Goal: Task Accomplishment & Management: Use online tool/utility

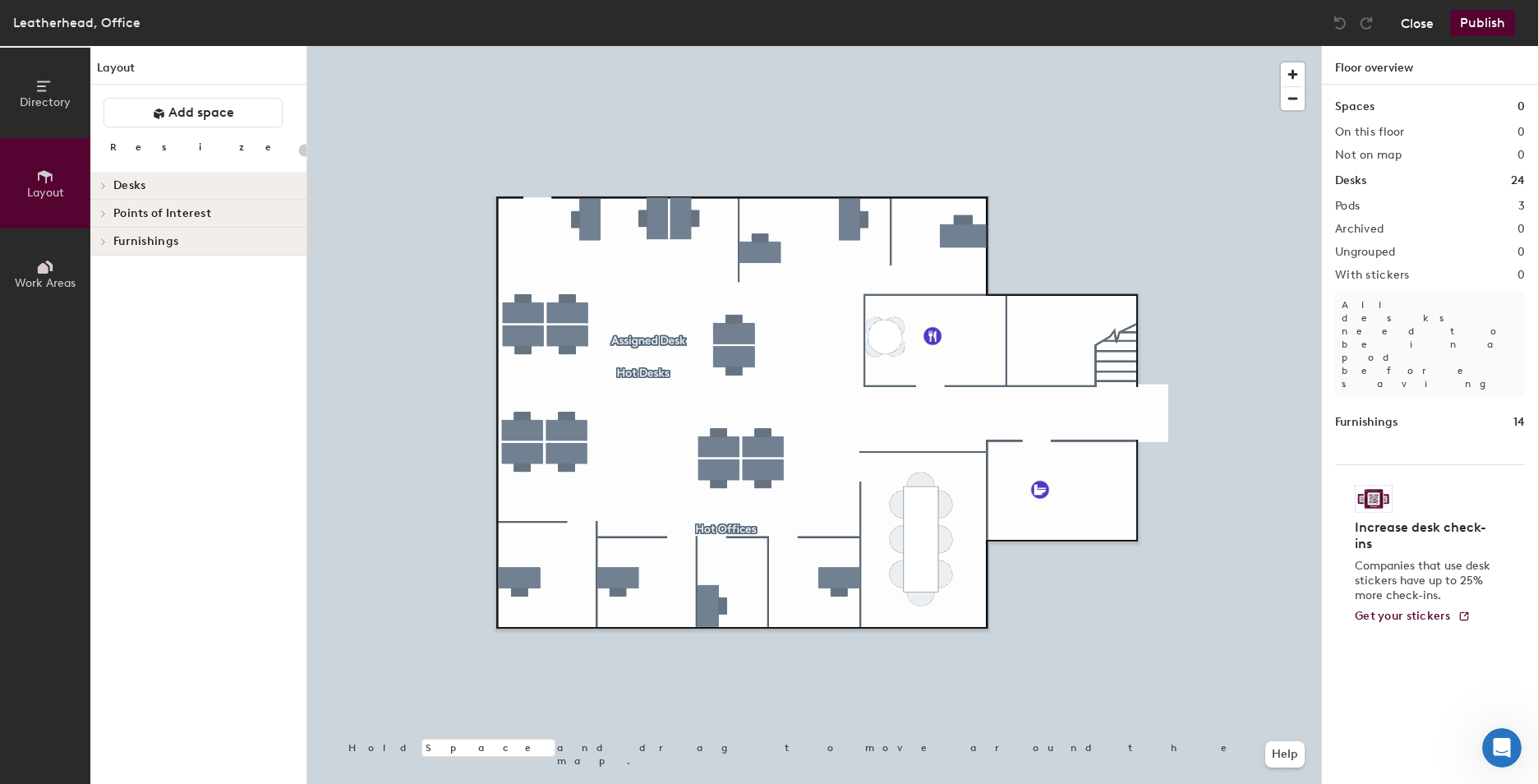
click at [1409, 24] on button "Close" at bounding box center [1418, 23] width 33 height 26
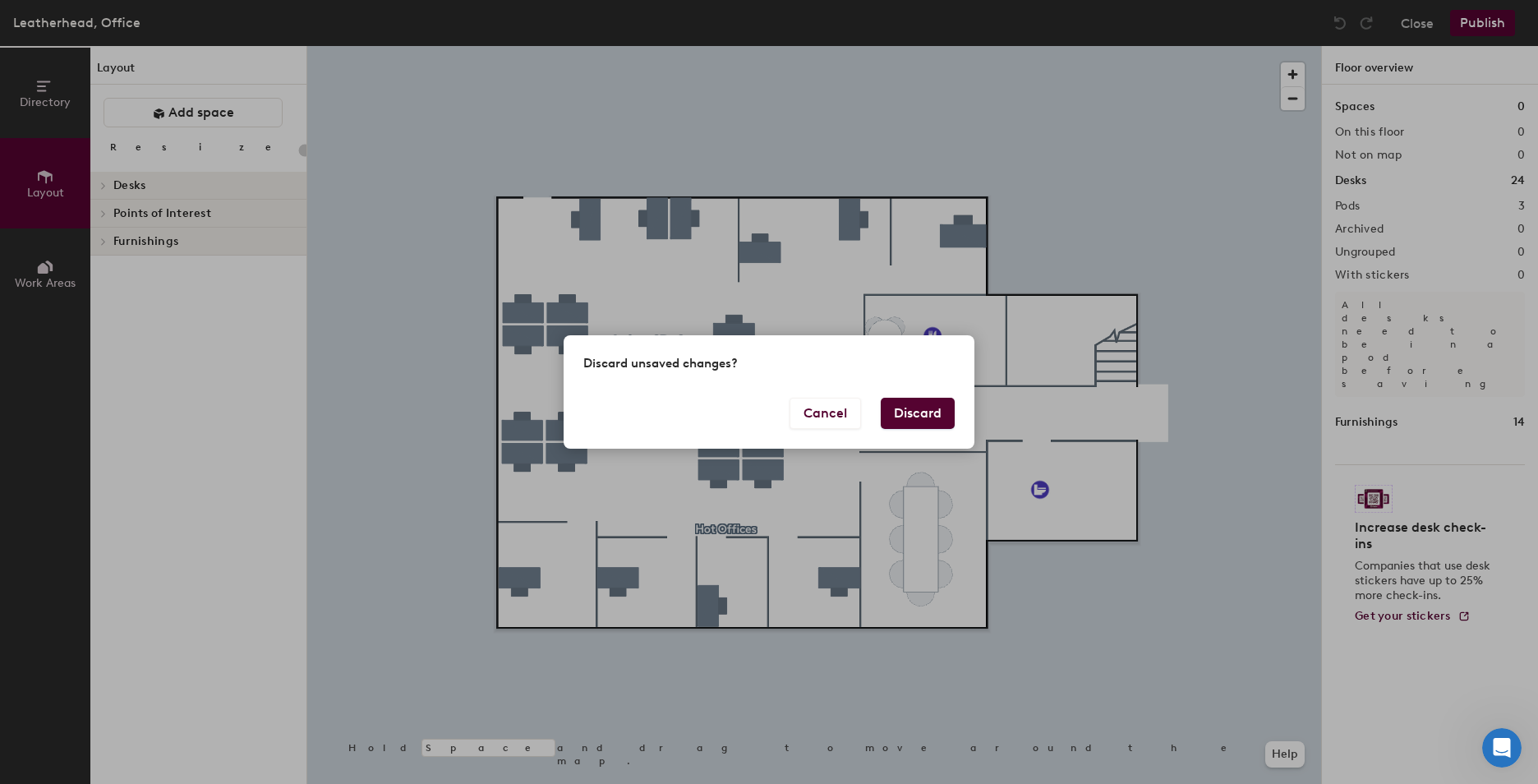
click at [911, 418] on button "Discard" at bounding box center [918, 413] width 74 height 31
type input "20"
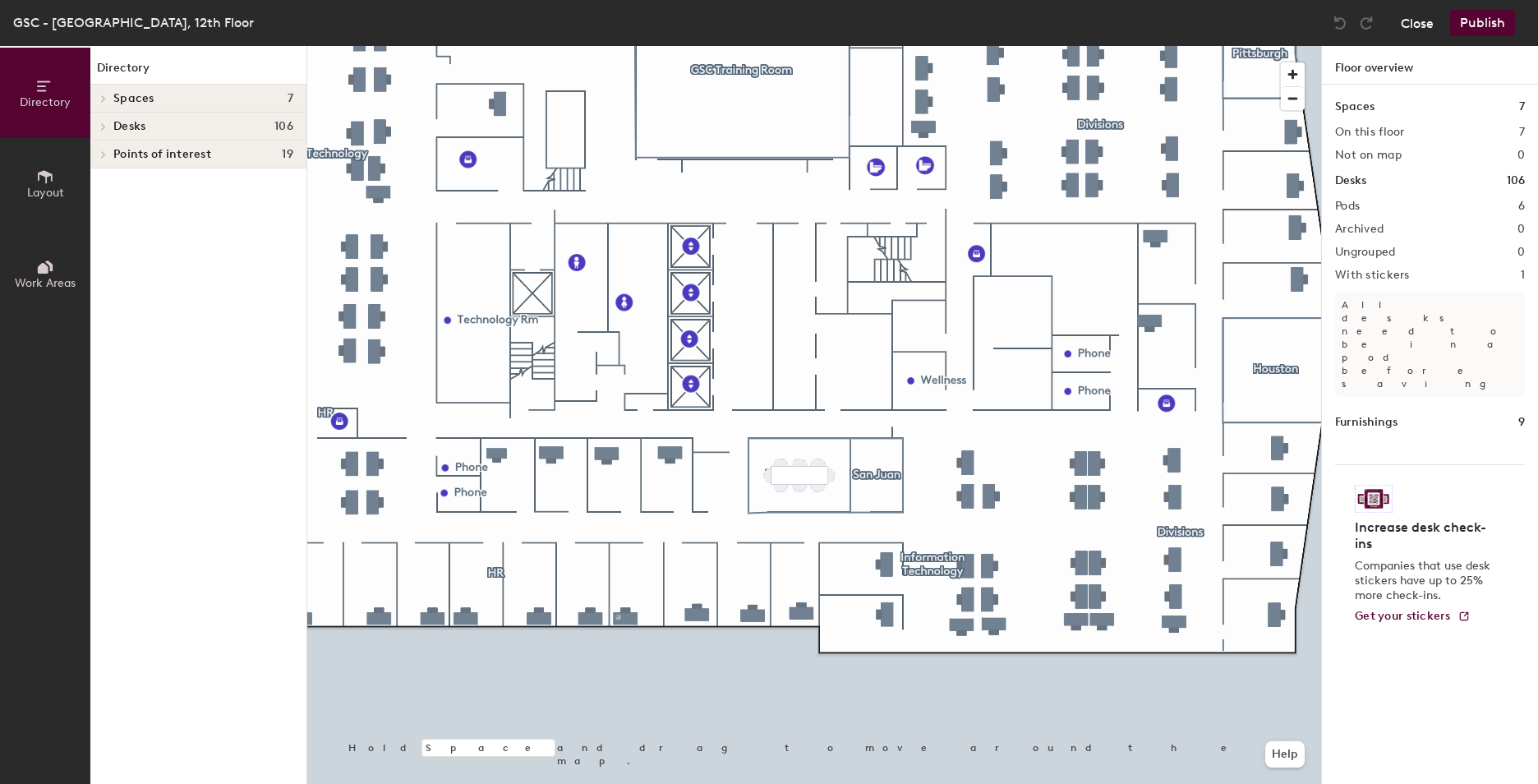
click at [1419, 23] on button "Close" at bounding box center [1418, 23] width 33 height 26
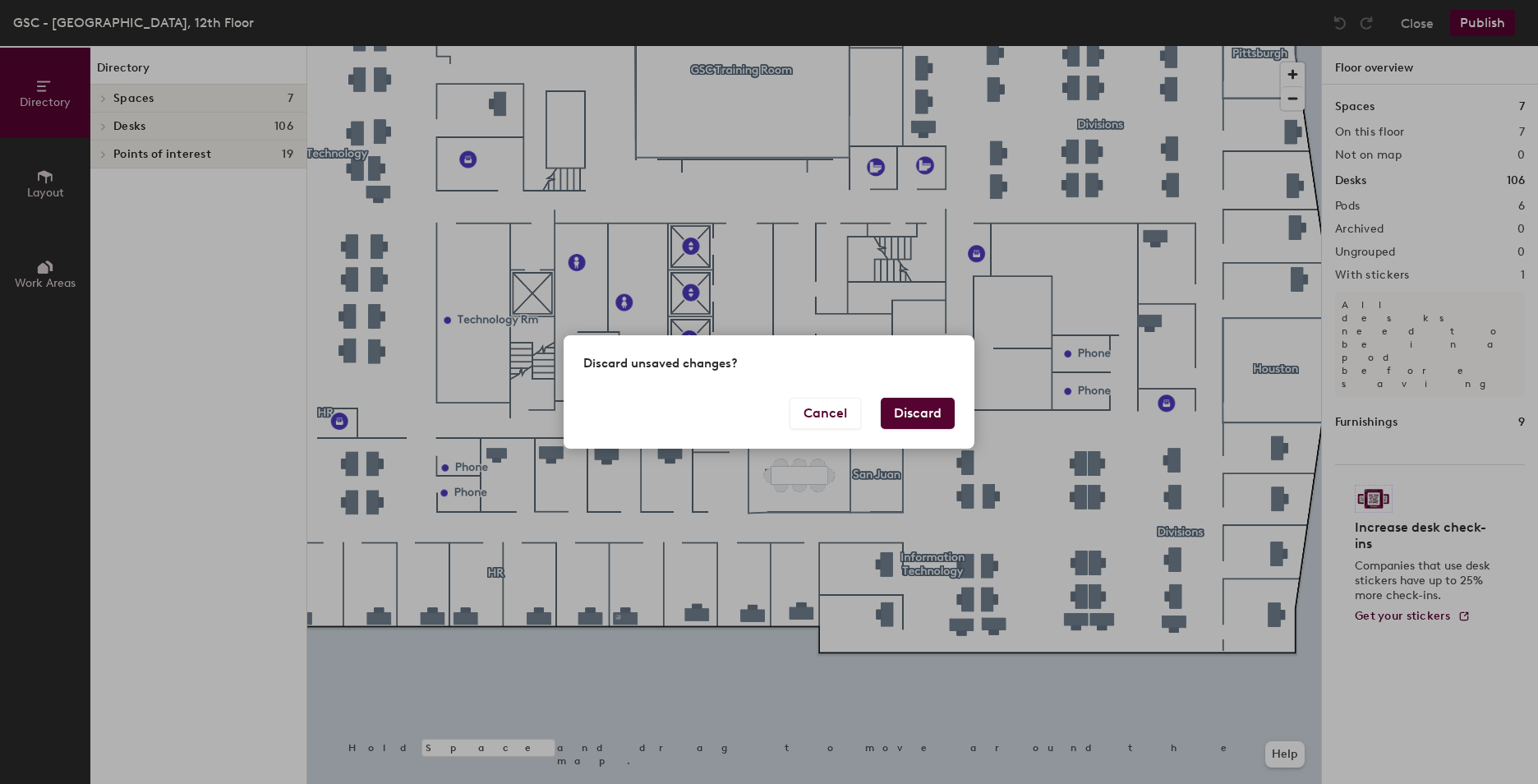
click at [913, 411] on button "Discard" at bounding box center [918, 413] width 74 height 31
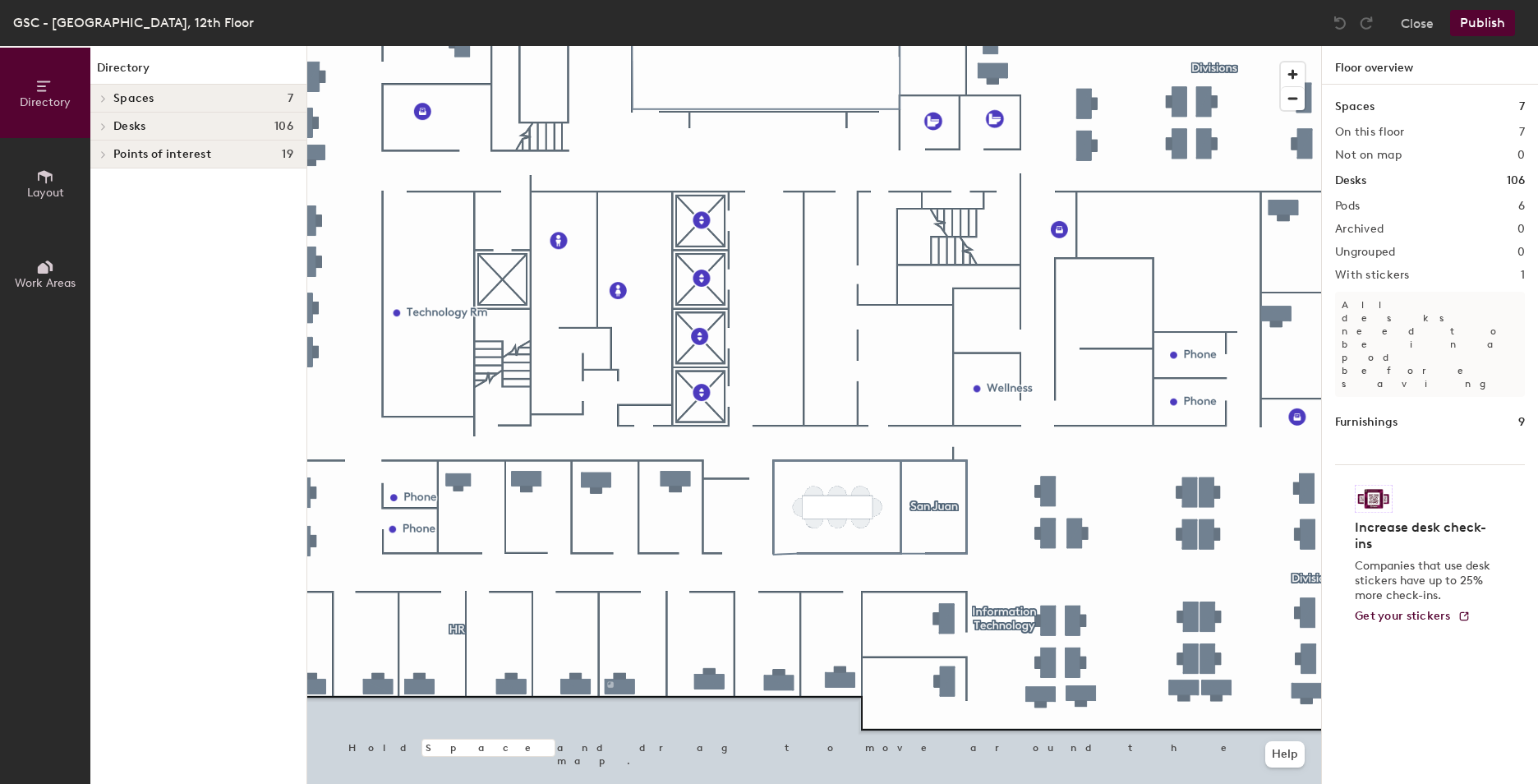
click at [54, 171] on button "Layout" at bounding box center [45, 183] width 91 height 91
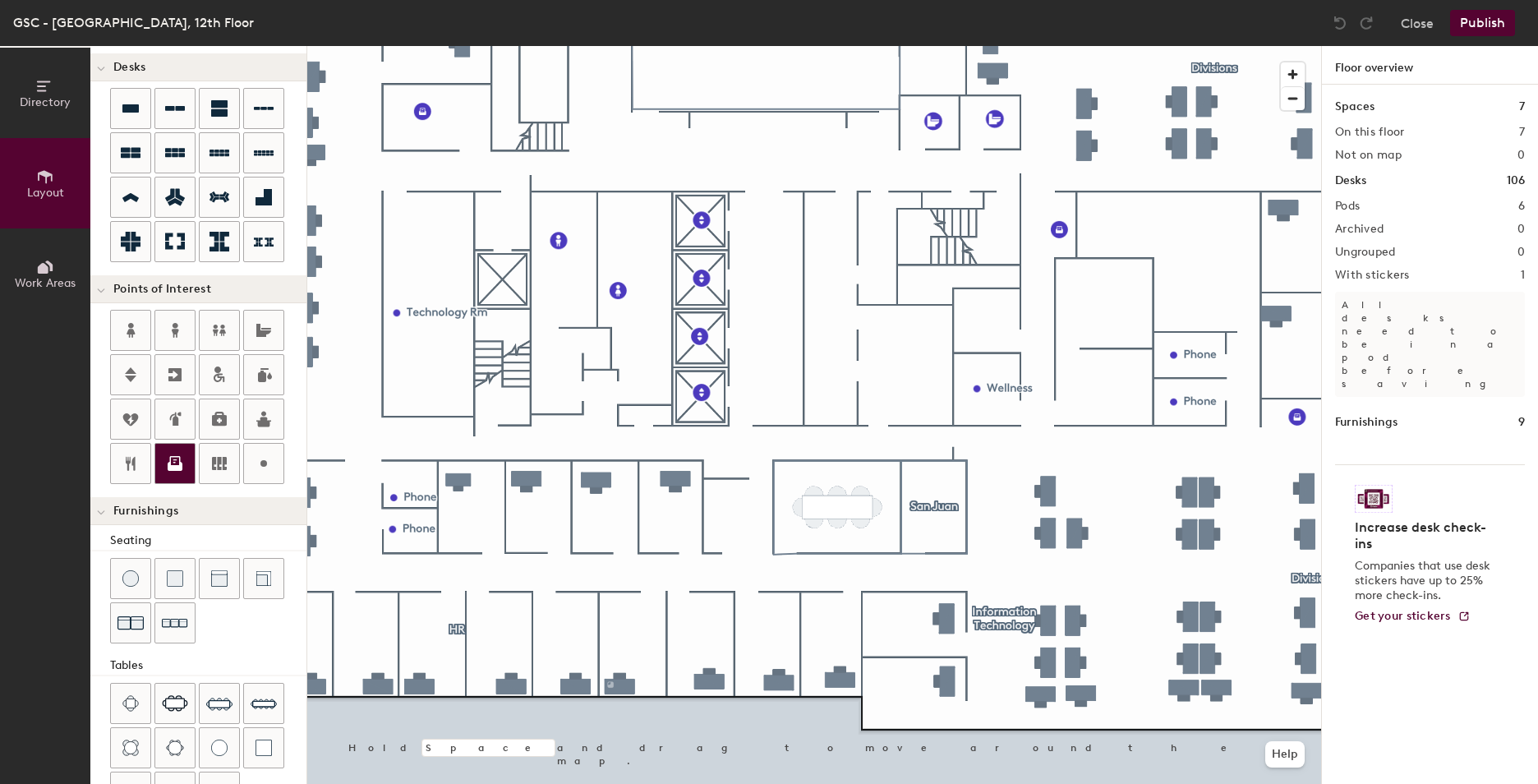
scroll to position [253, 0]
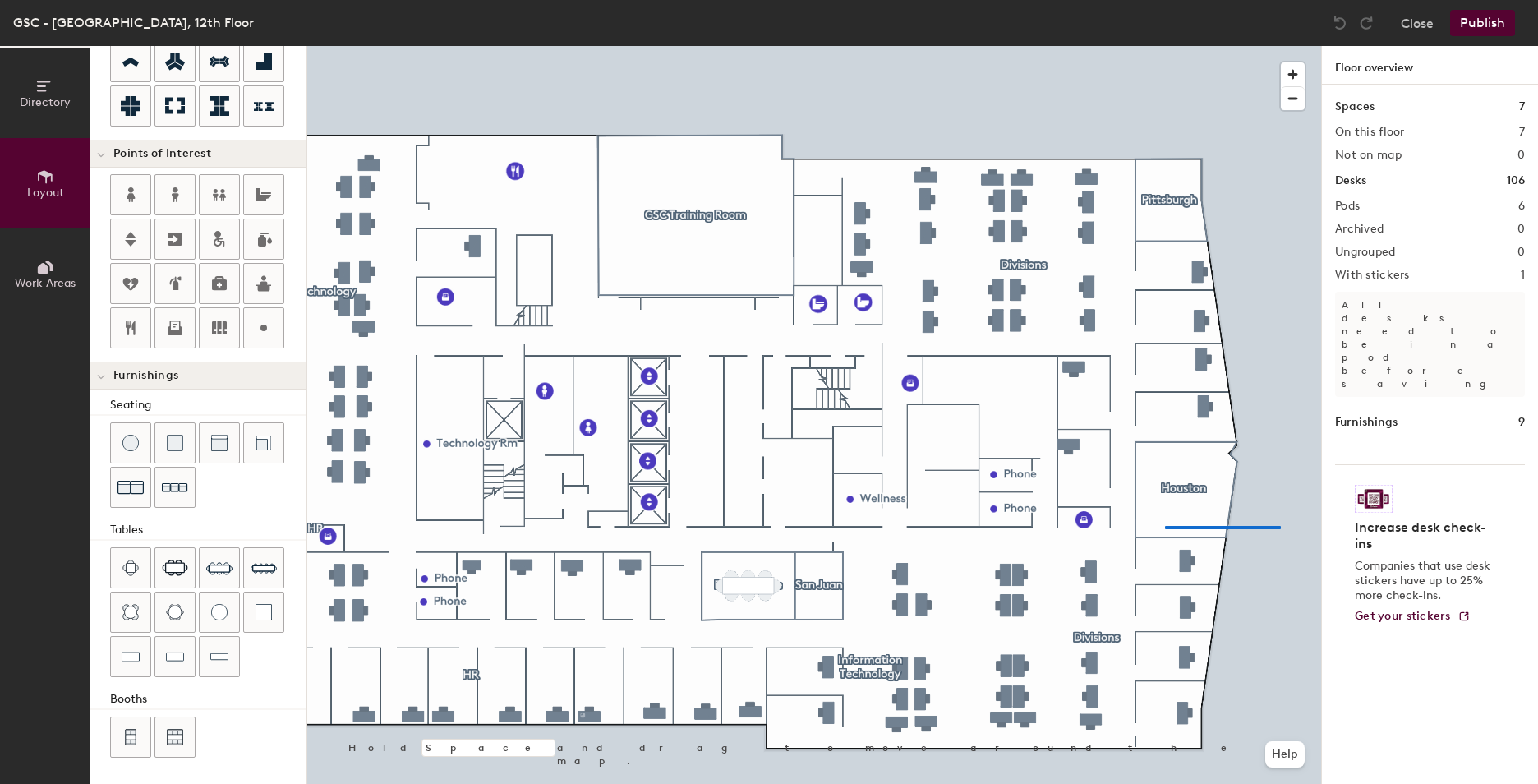
click at [1164, 46] on div at bounding box center [815, 46] width 1014 height 0
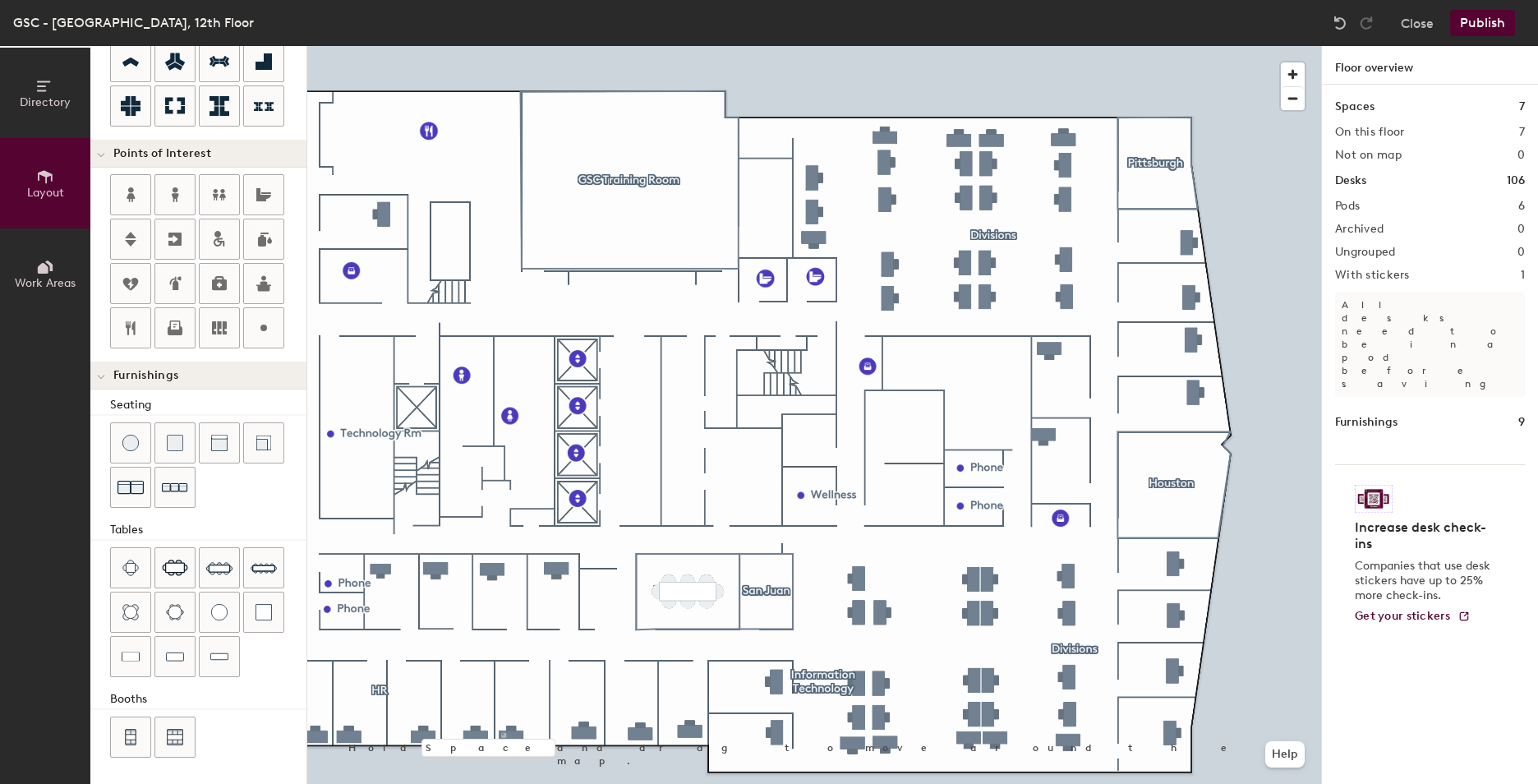
click at [1293, 46] on div at bounding box center [815, 46] width 1014 height 0
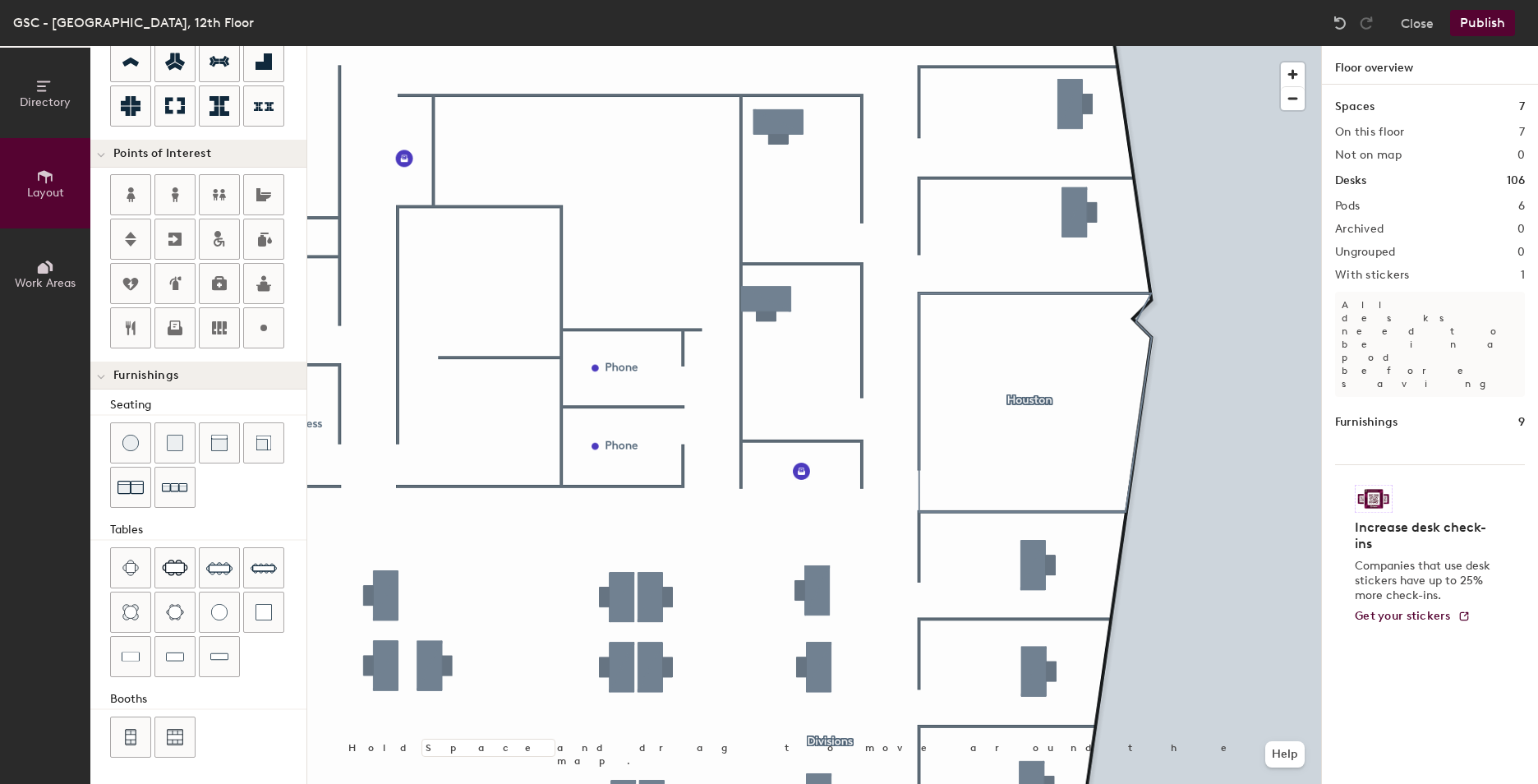
click at [1028, 436] on div "Directory Layout Work Areas Layout Add space Resize Desks Points of Interest Fu…" at bounding box center [769, 415] width 1538 height 738
click at [254, 570] on img at bounding box center [264, 568] width 26 height 26
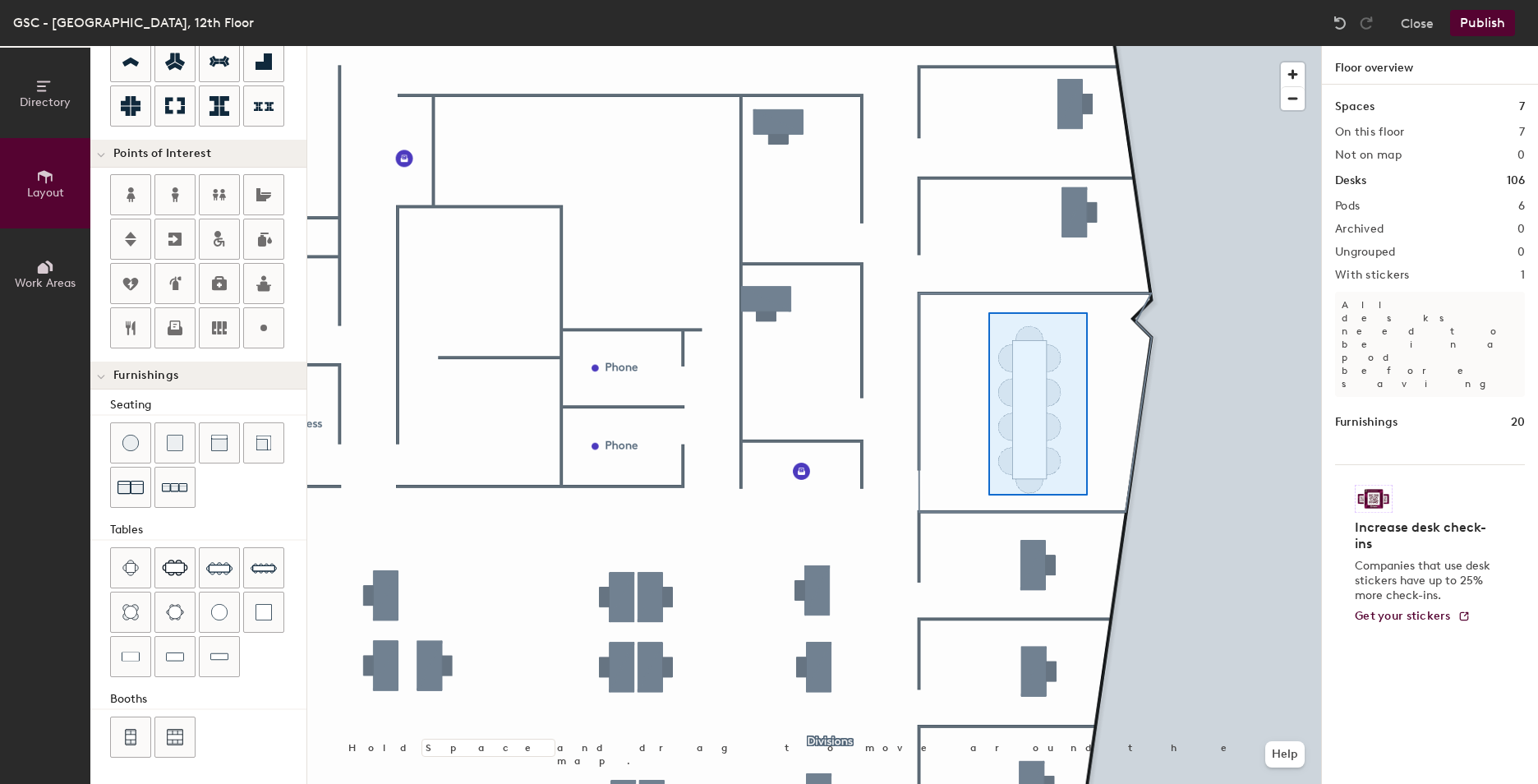
click at [984, 46] on div at bounding box center [815, 46] width 1014 height 0
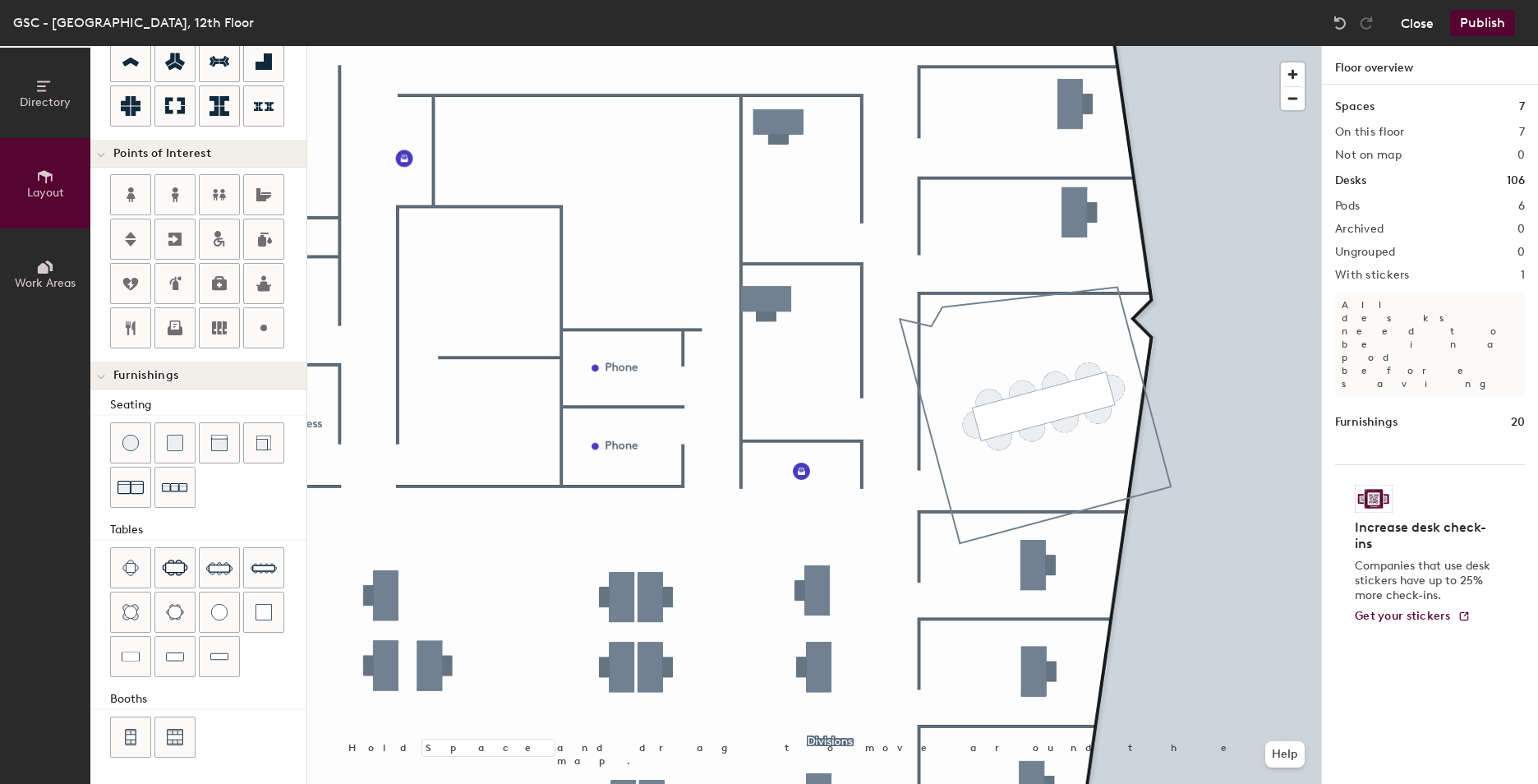
click at [1426, 22] on button "Close" at bounding box center [1418, 23] width 33 height 26
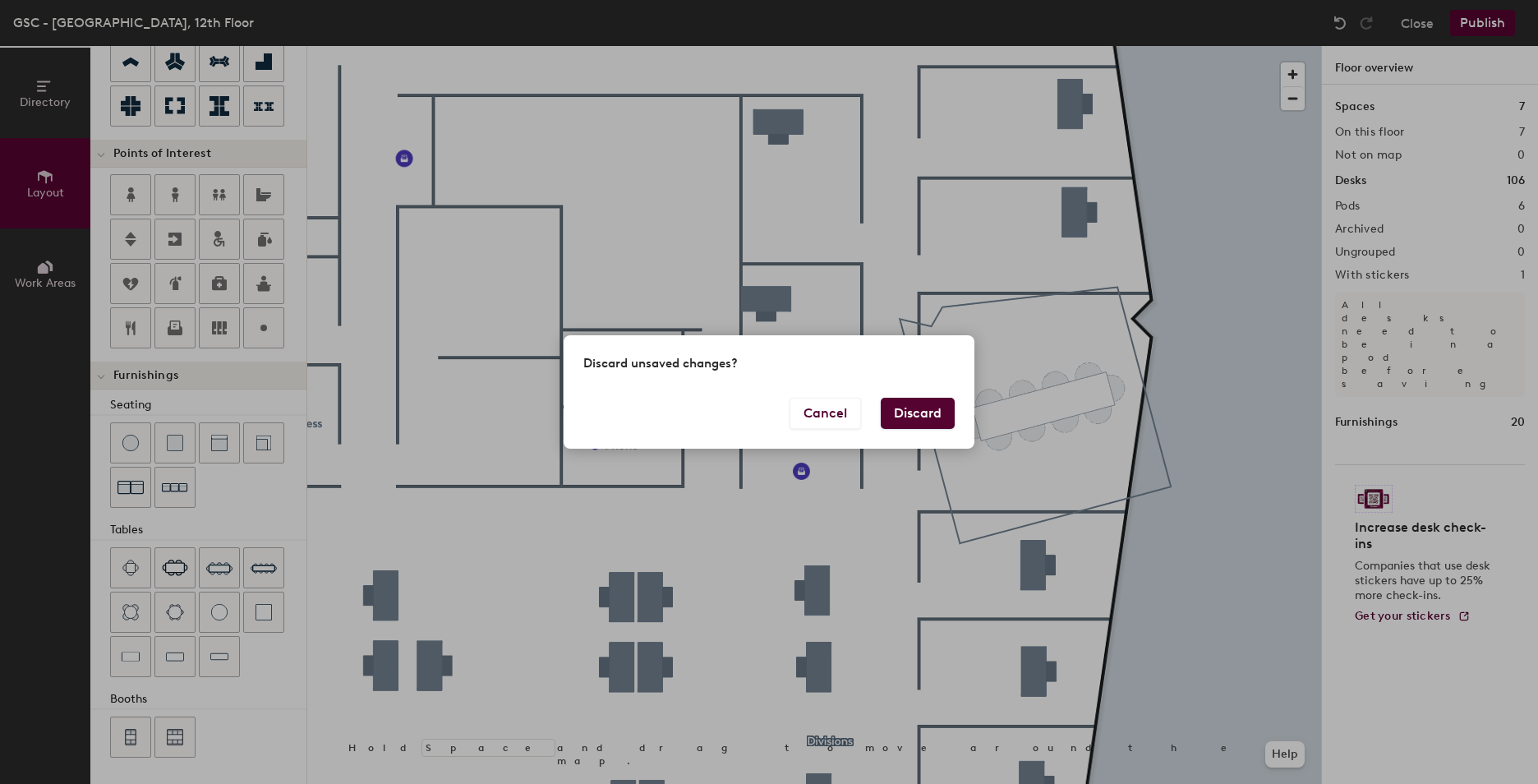
click at [925, 409] on button "Discard" at bounding box center [918, 413] width 74 height 31
type input "20"
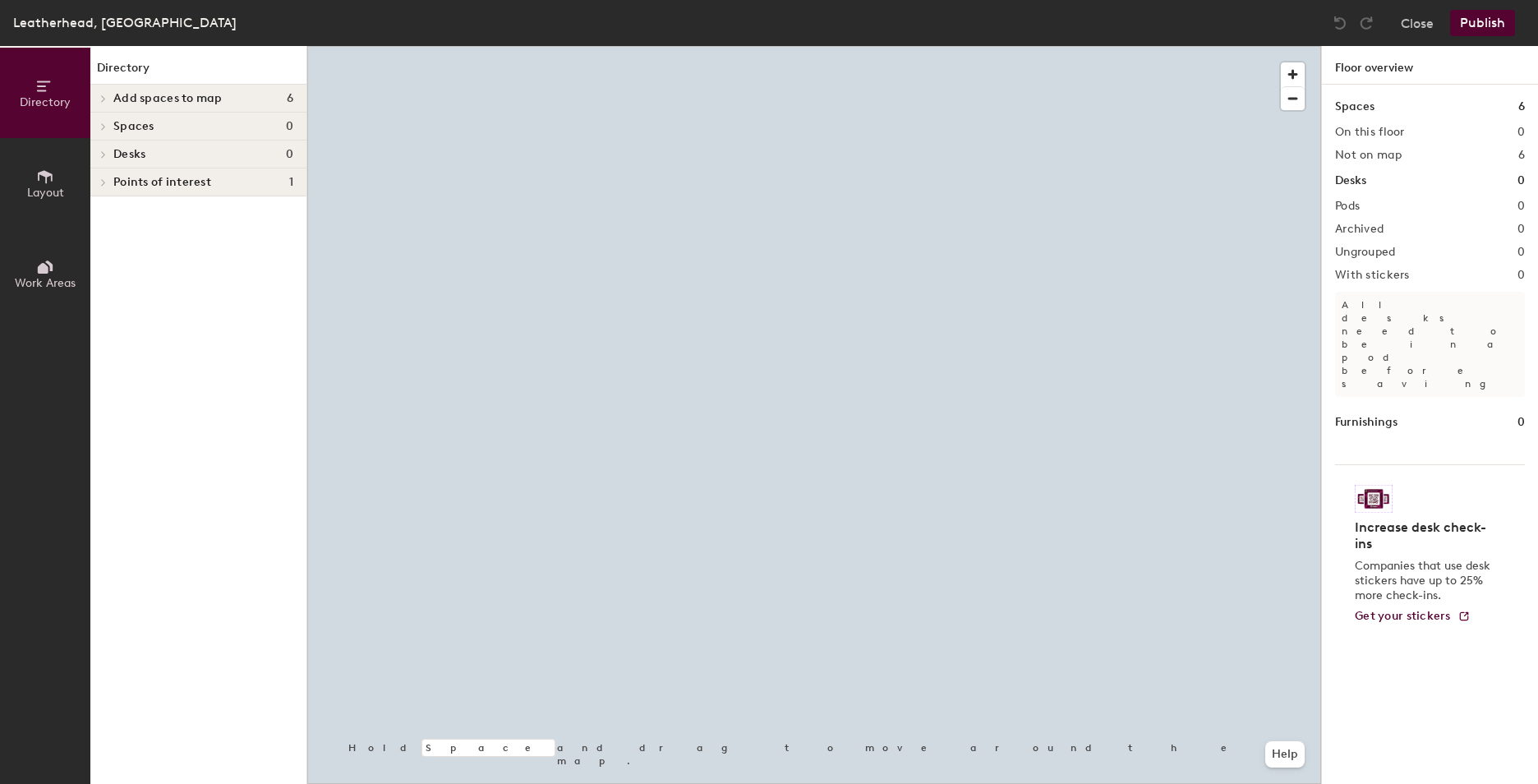
click at [36, 174] on icon at bounding box center [44, 176] width 18 height 18
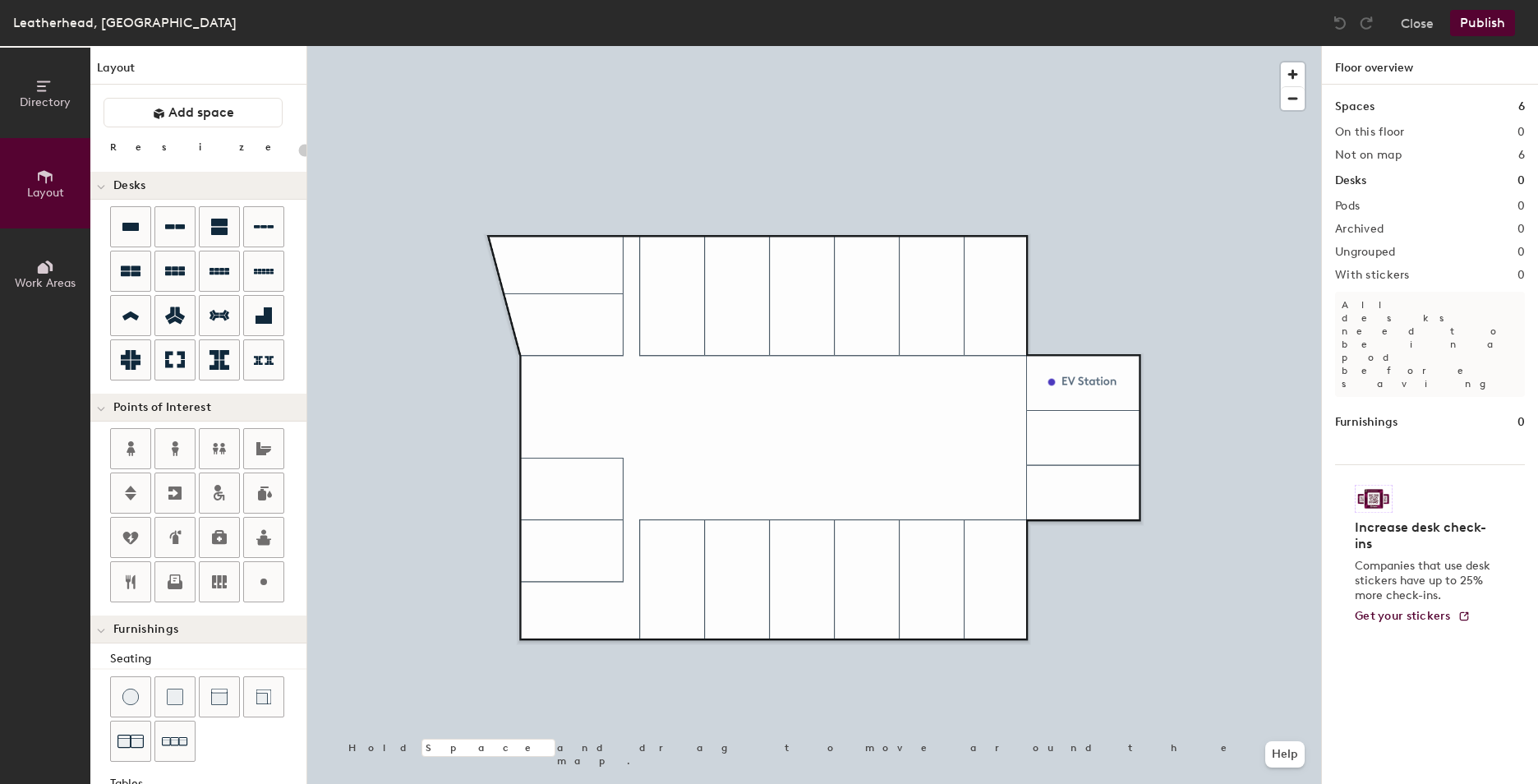
click at [104, 171] on div "Layout Add space Resize Desks Points of Interest Furnishings Seating Tables Boo…" at bounding box center [199, 415] width 216 height 738
click at [104, 185] on icon at bounding box center [100, 187] width 8 height 7
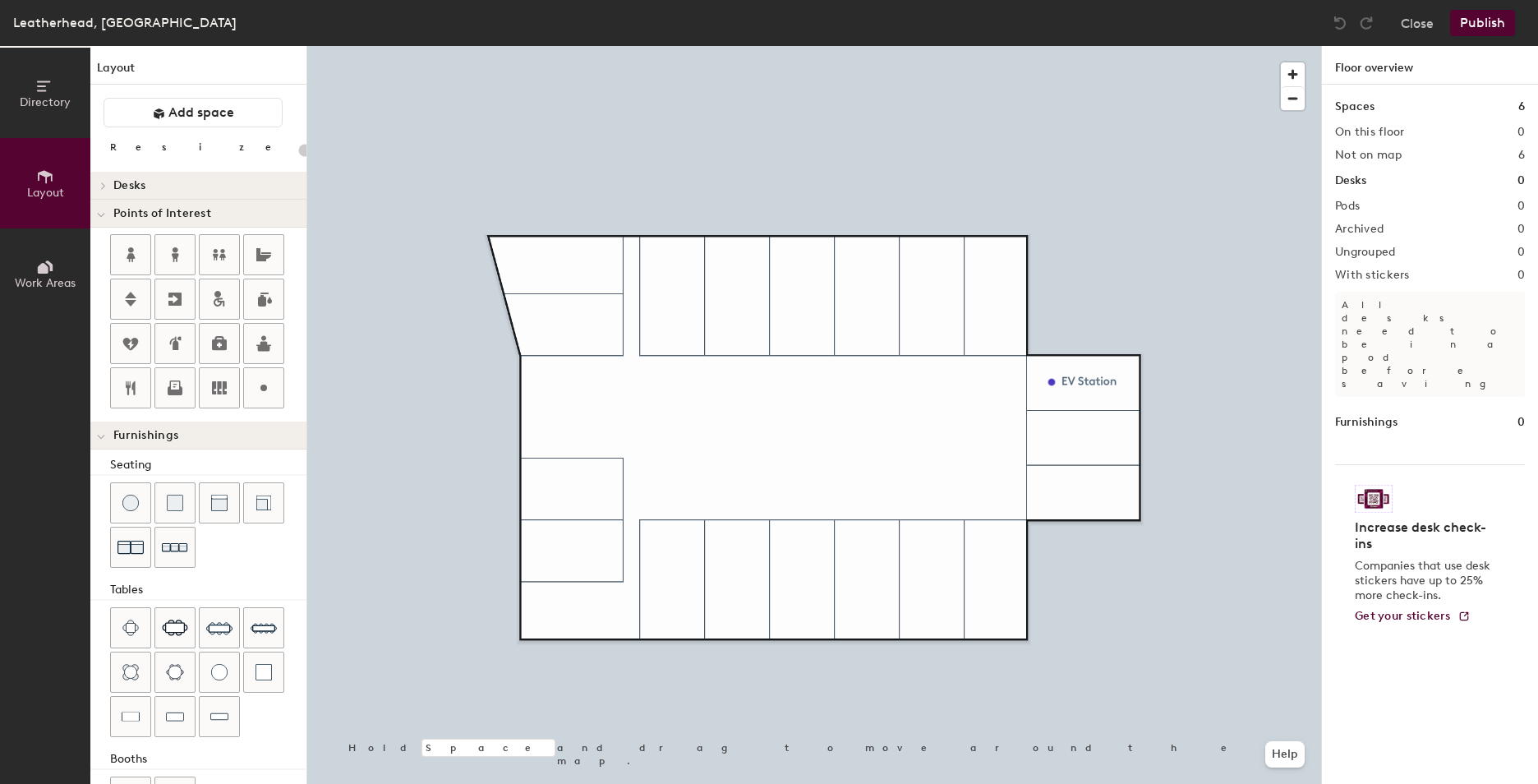
click at [110, 213] on div at bounding box center [101, 213] width 22 height 27
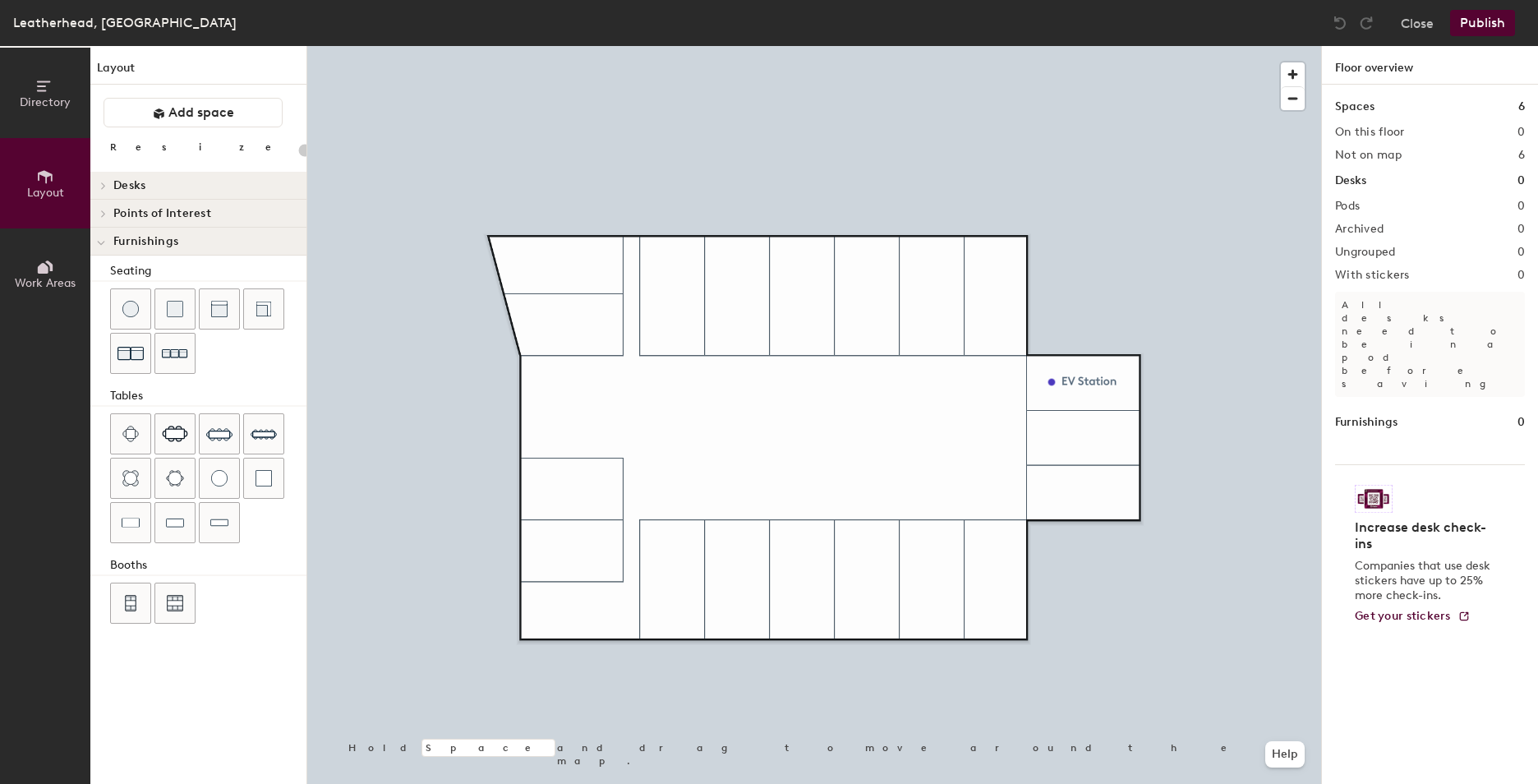
click at [107, 246] on div at bounding box center [101, 240] width 22 height 27
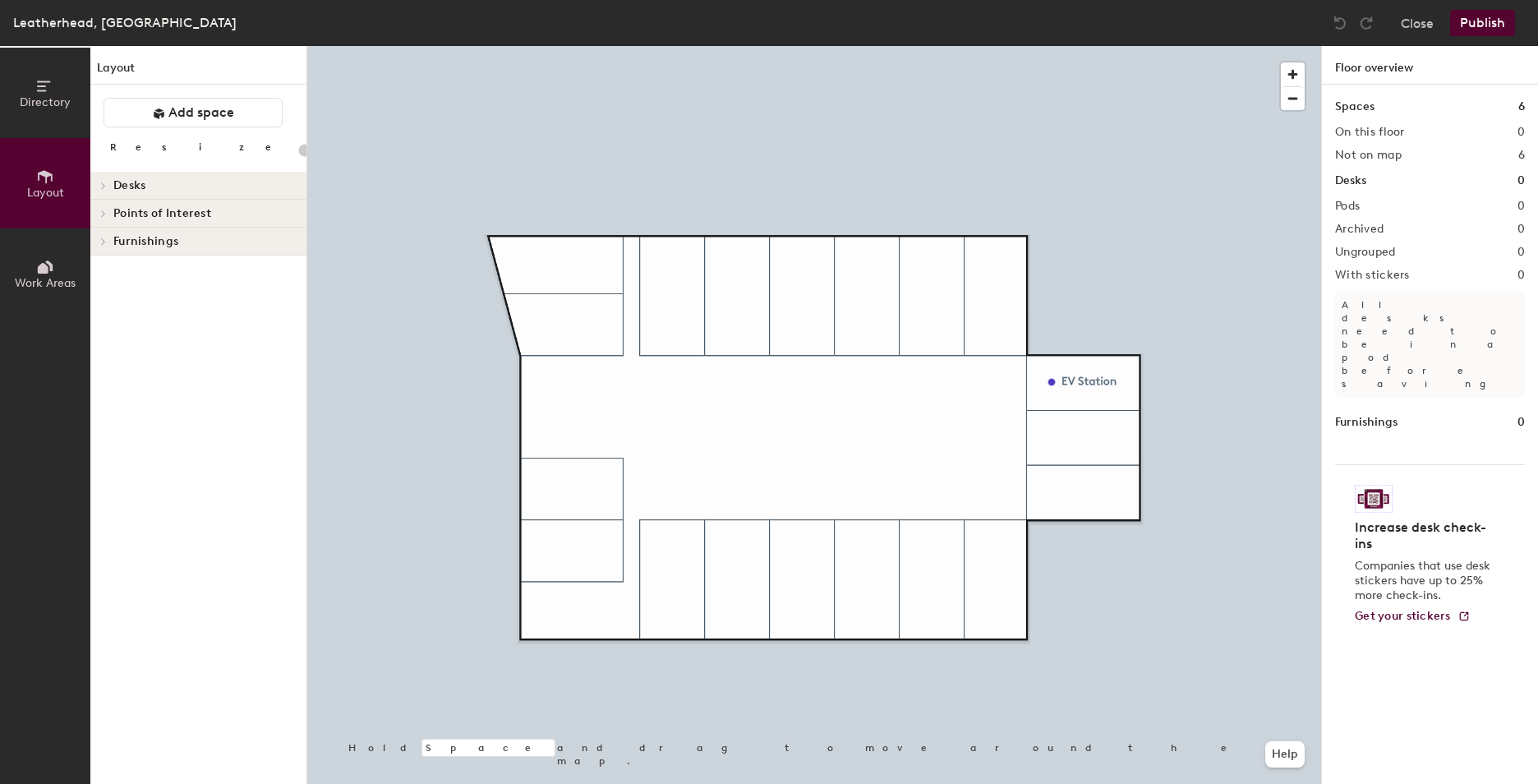
click at [66, 288] on span "Work Areas" at bounding box center [45, 283] width 61 height 14
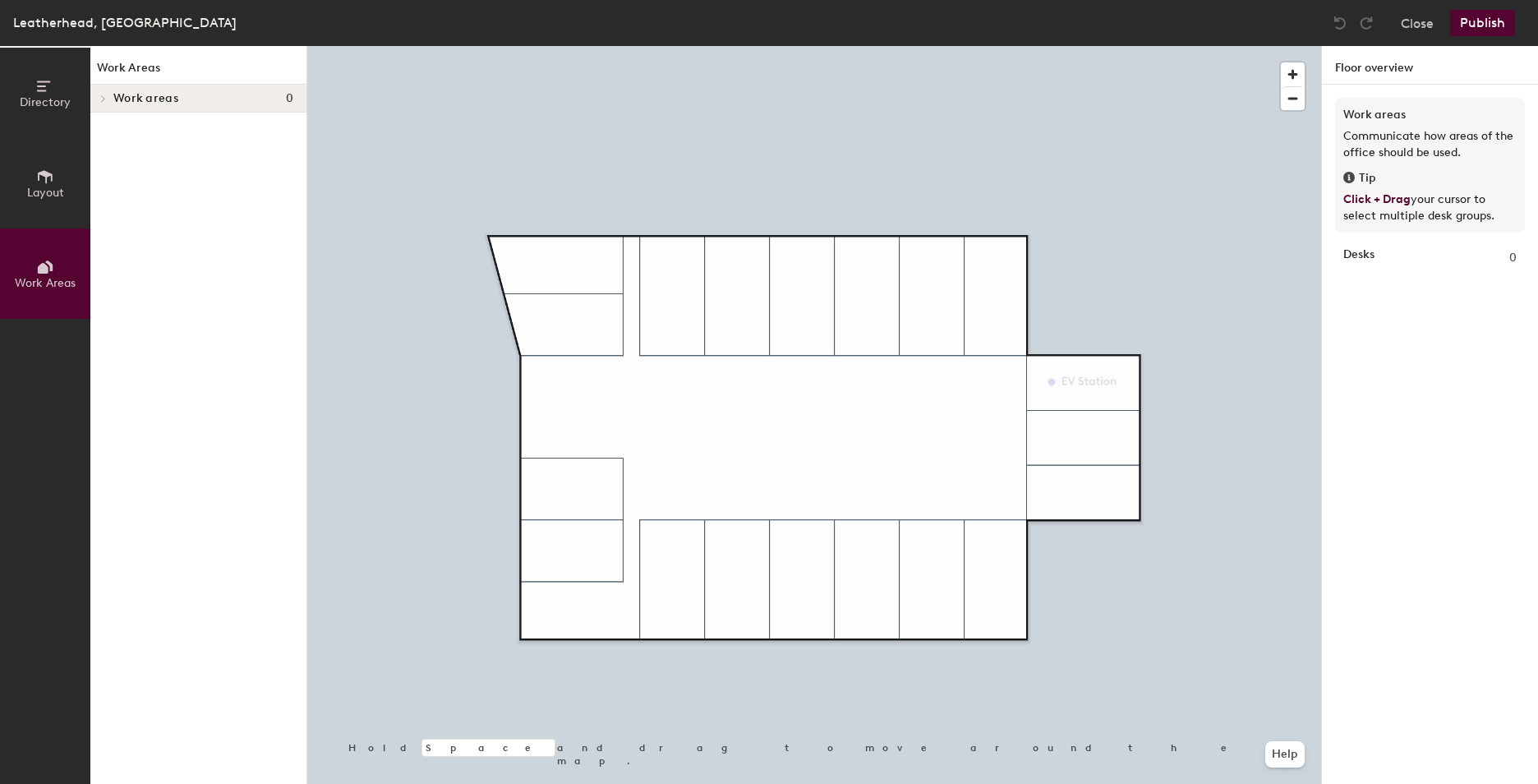
click at [115, 97] on span "Work areas" at bounding box center [146, 98] width 64 height 13
click at [79, 182] on button "Layout" at bounding box center [45, 183] width 91 height 91
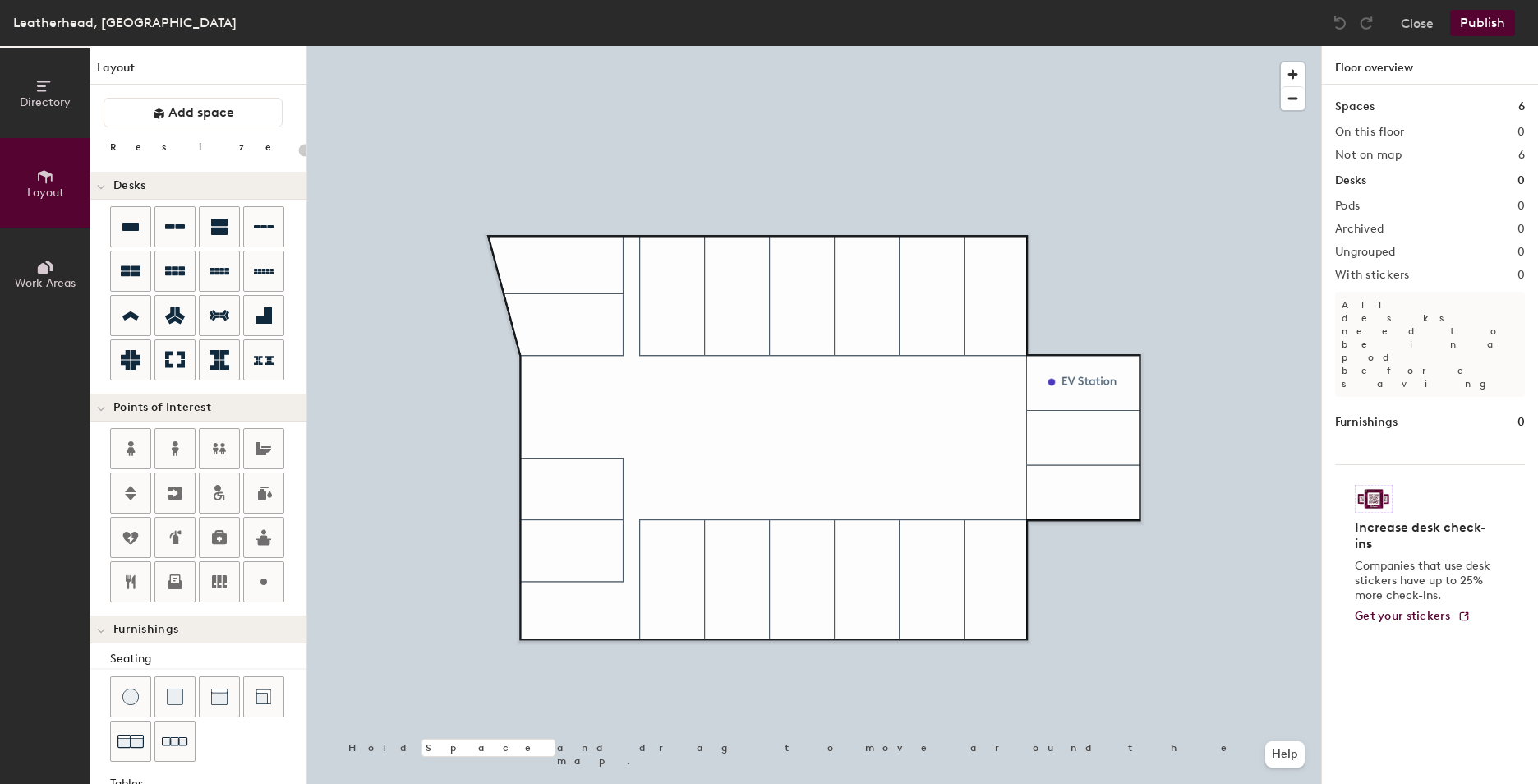
click at [52, 101] on span "Directory" at bounding box center [45, 102] width 51 height 14
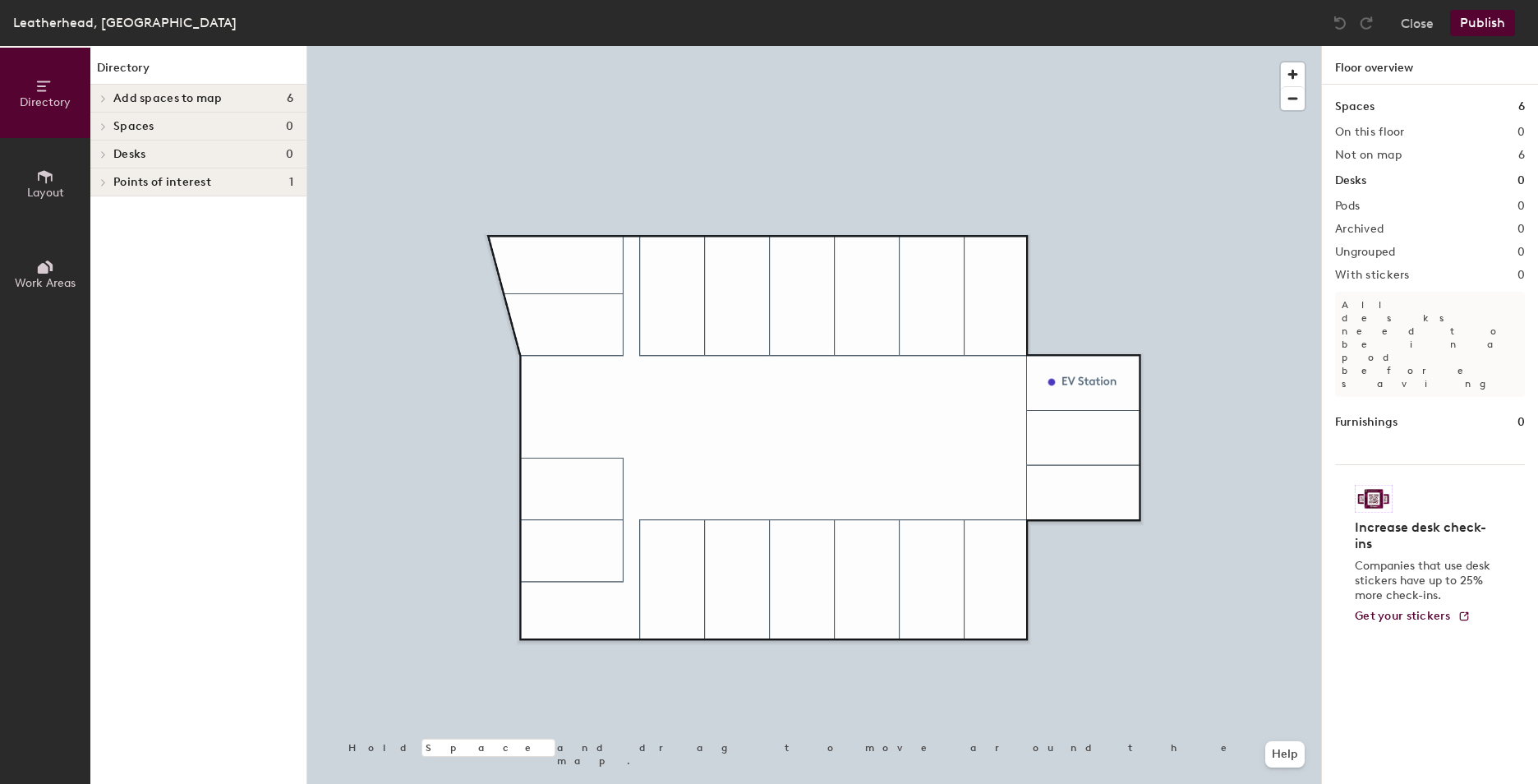
click at [57, 160] on button "Layout" at bounding box center [45, 183] width 91 height 91
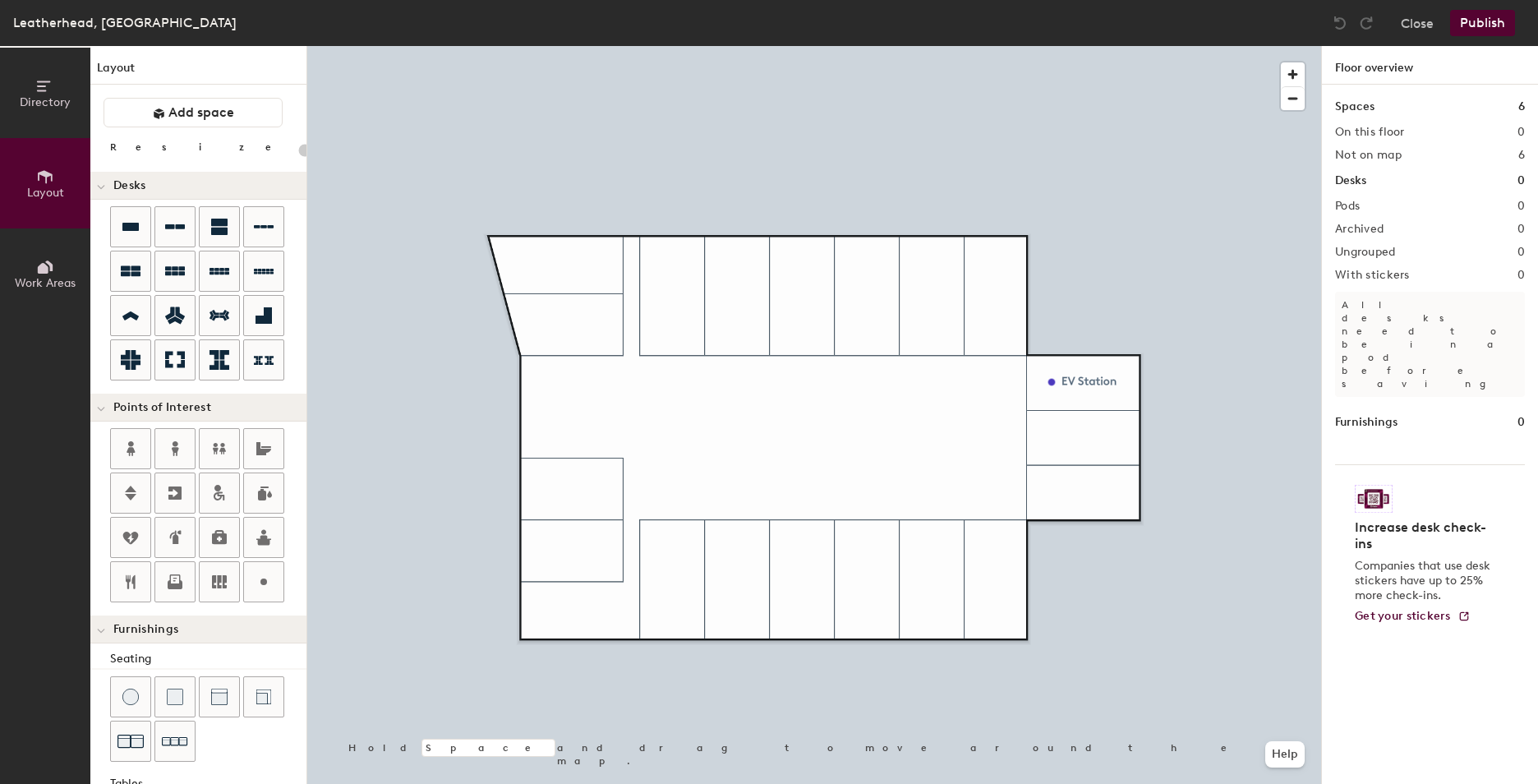
click at [44, 95] on span "Directory" at bounding box center [45, 102] width 51 height 14
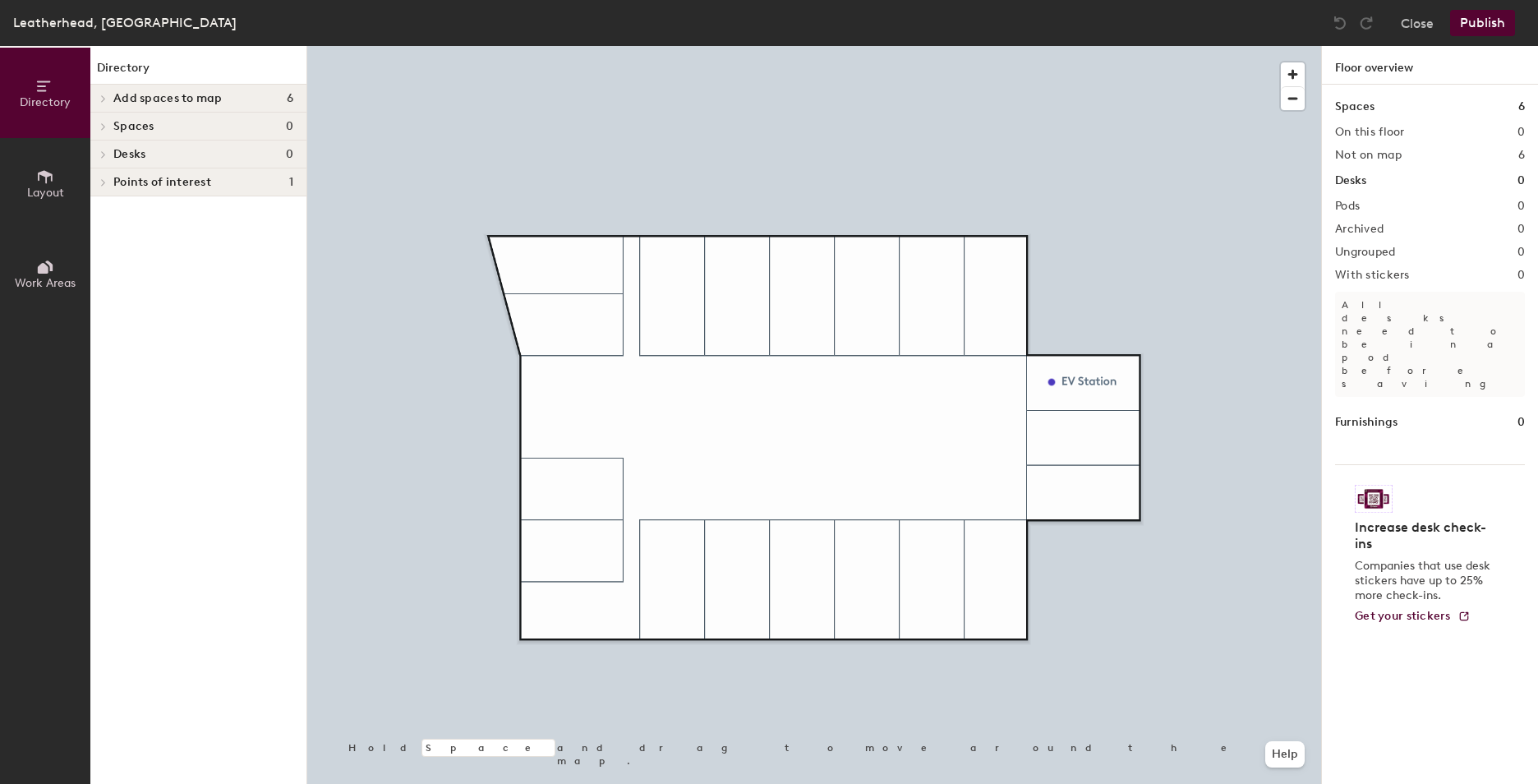
click at [105, 88] on div at bounding box center [101, 98] width 22 height 27
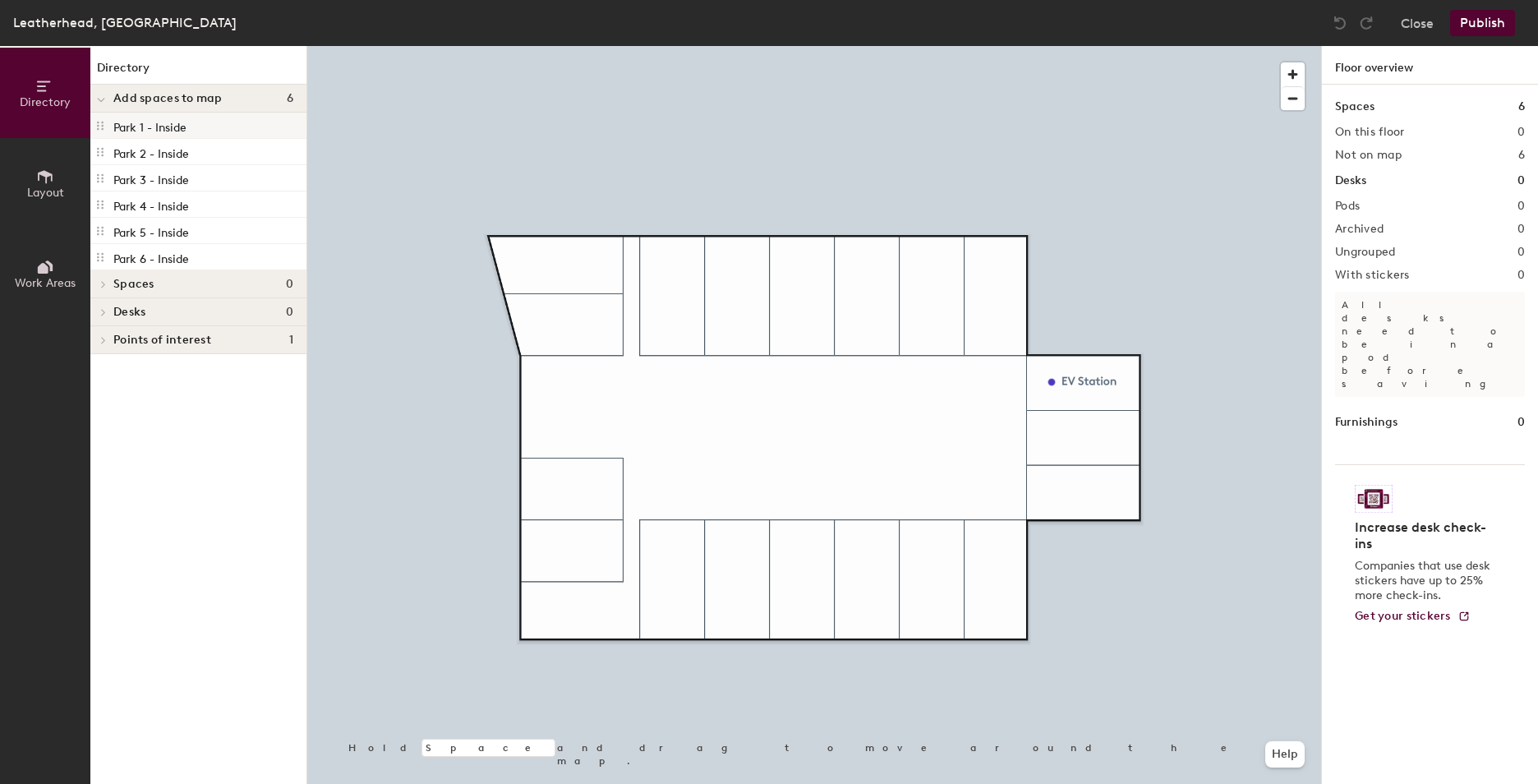
click at [136, 129] on p "Park 1 - Inside" at bounding box center [150, 125] width 73 height 19
click at [186, 136] on div "Park 1 - Inside" at bounding box center [199, 125] width 216 height 26
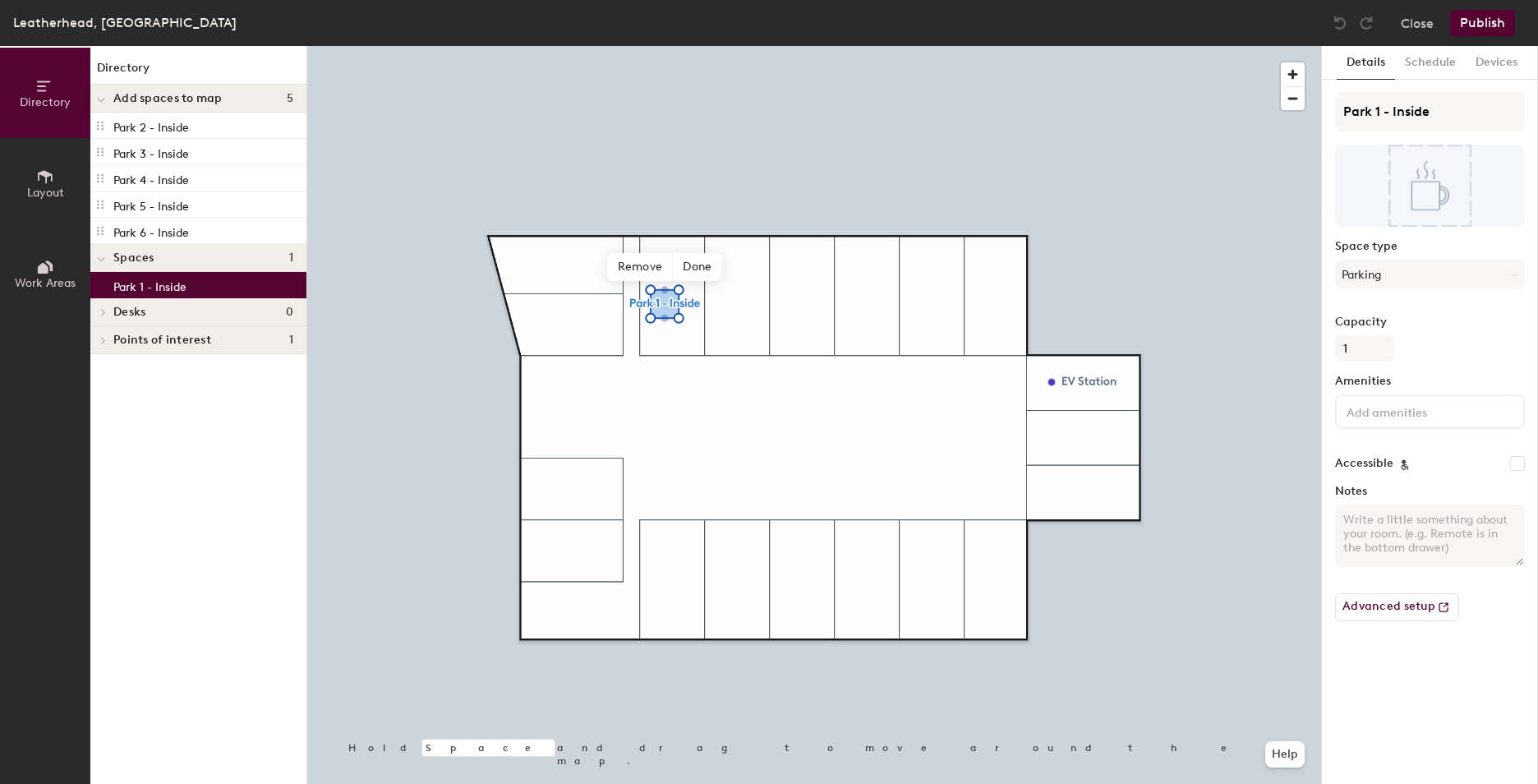
click at [39, 188] on span "Layout" at bounding box center [45, 193] width 37 height 14
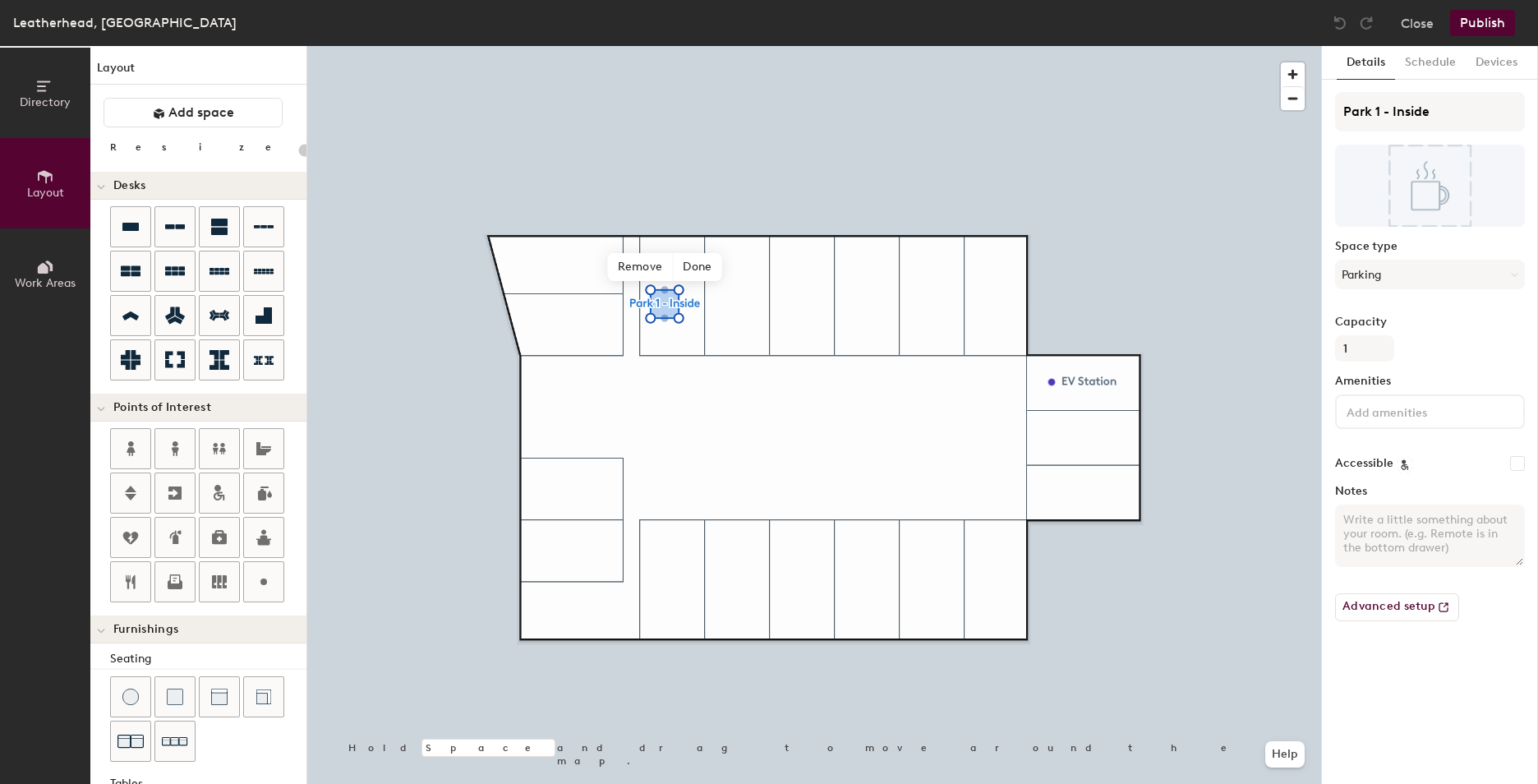
click at [63, 107] on span "Directory" at bounding box center [45, 102] width 51 height 14
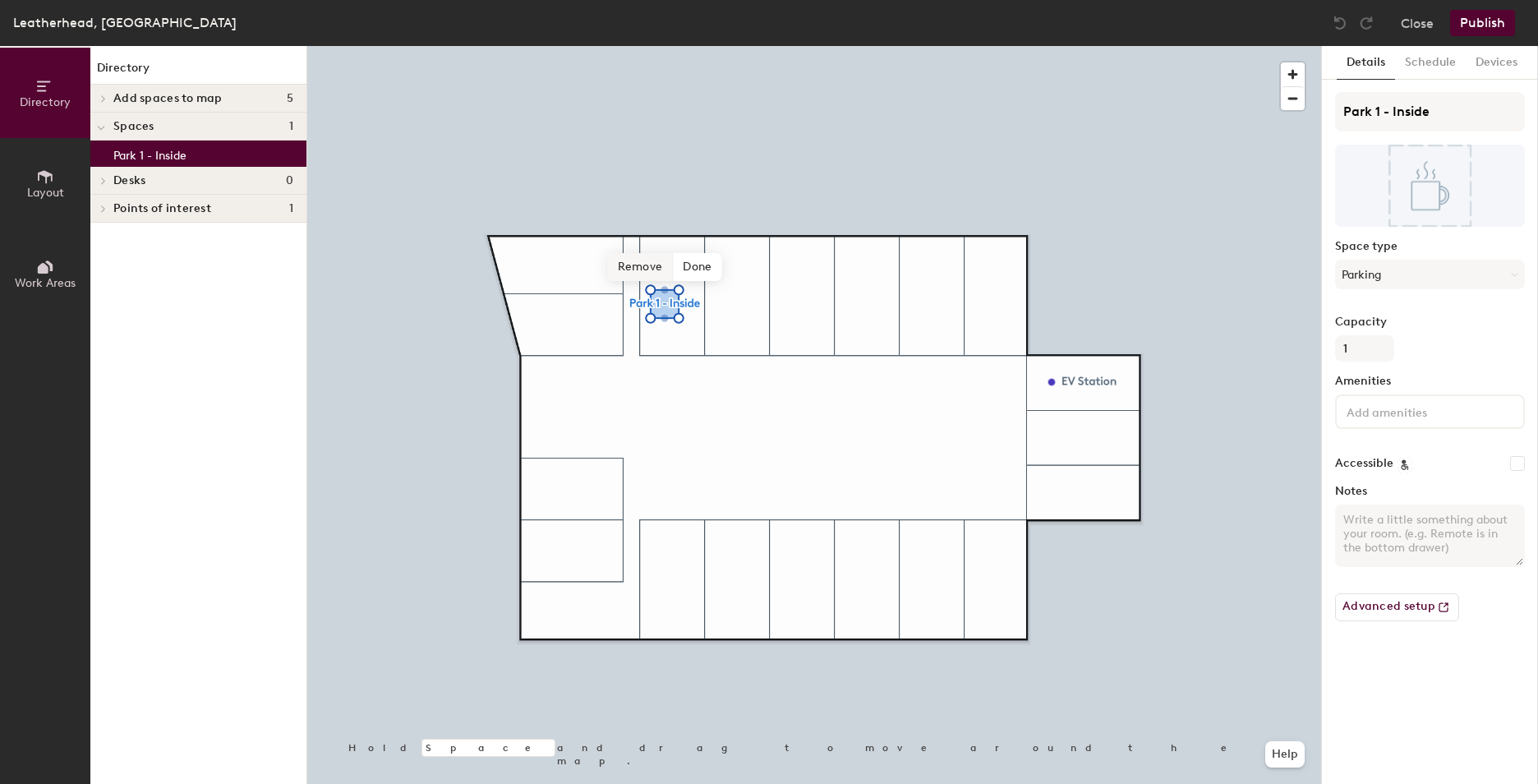
click at [660, 261] on span "Remove" at bounding box center [640, 267] width 65 height 28
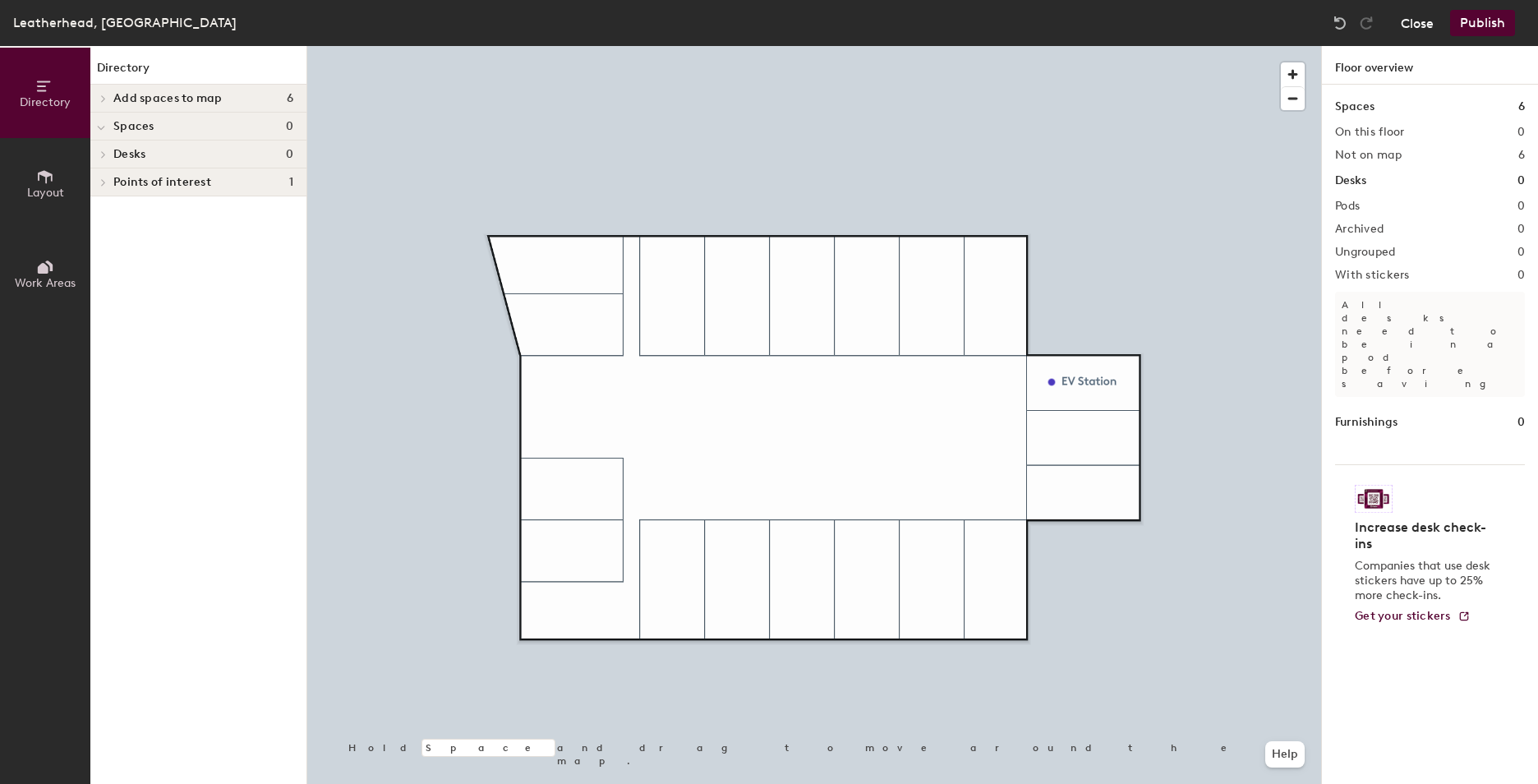
click at [1426, 22] on button "Close" at bounding box center [1418, 23] width 33 height 26
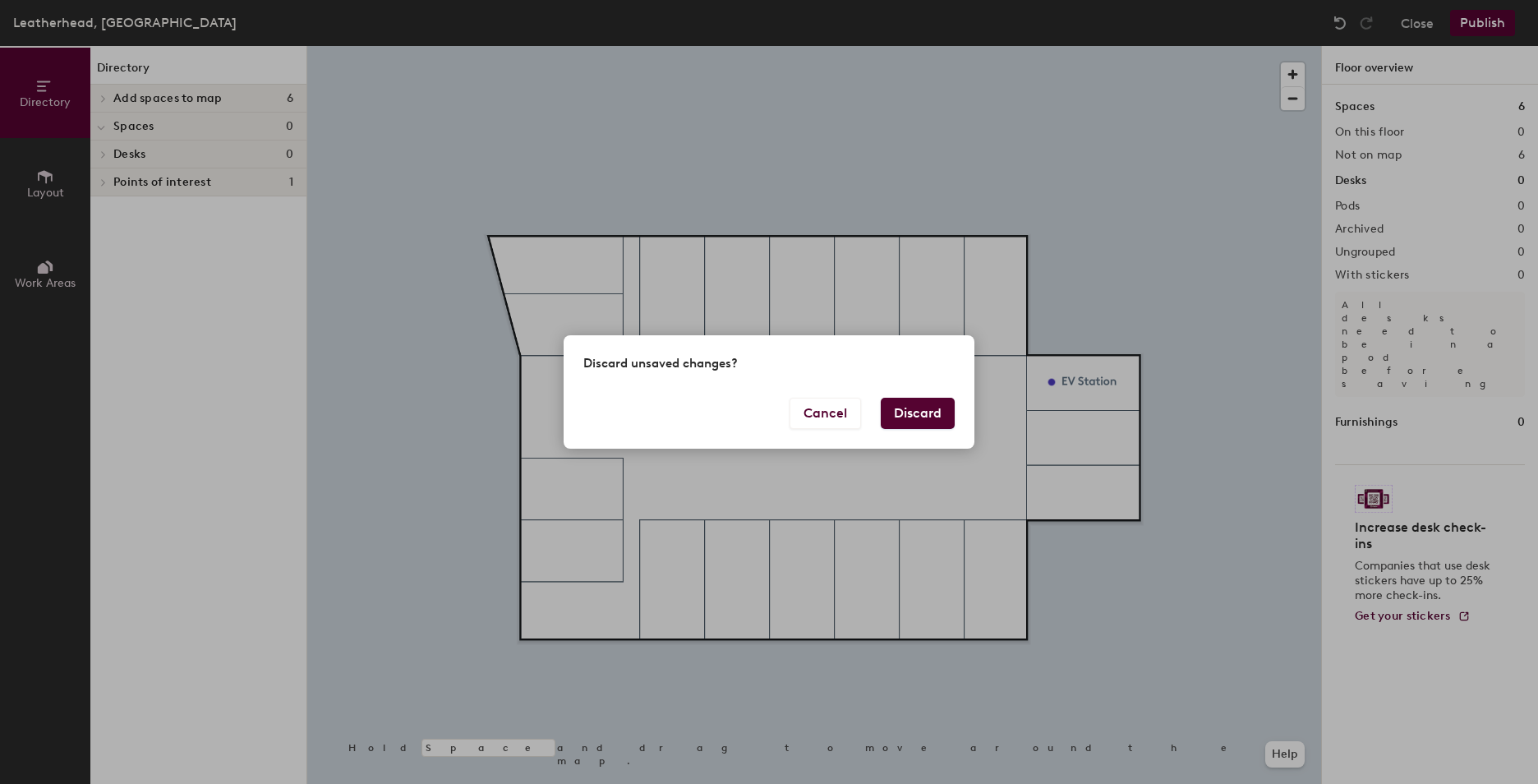
click at [912, 419] on button "Discard" at bounding box center [918, 413] width 74 height 31
